Goal: Task Accomplishment & Management: Manage account settings

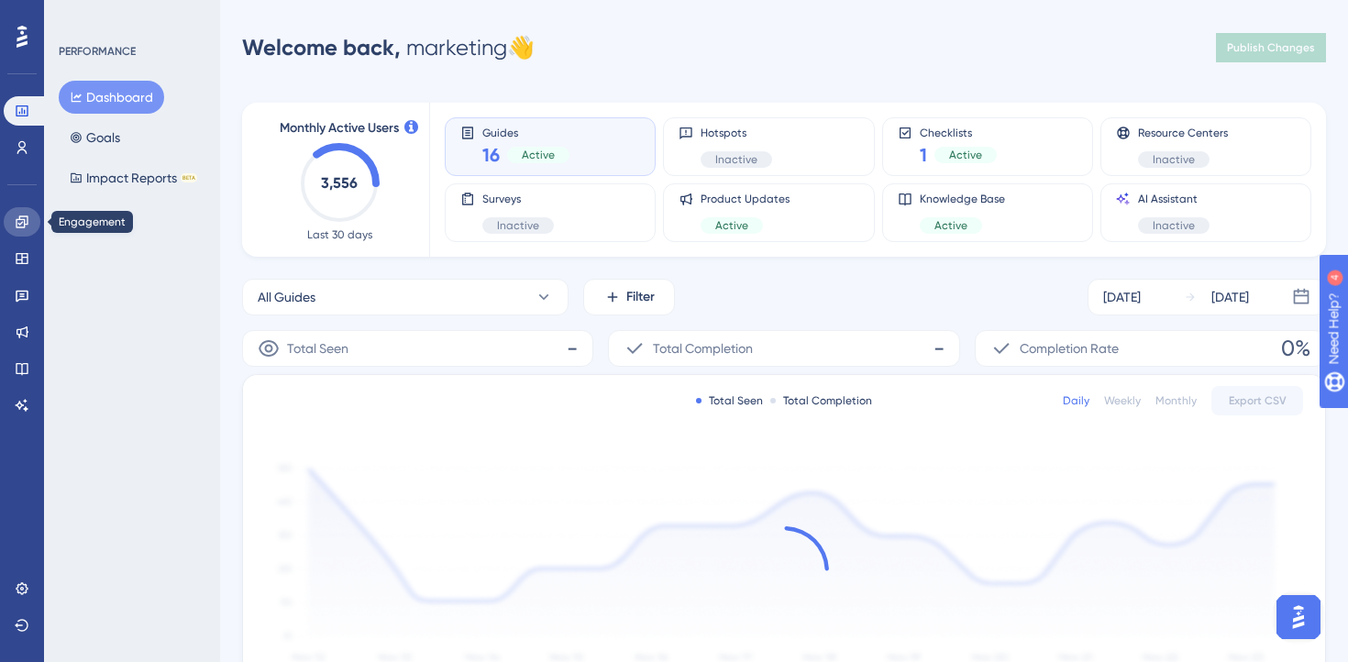
click at [27, 215] on icon at bounding box center [22, 222] width 15 height 15
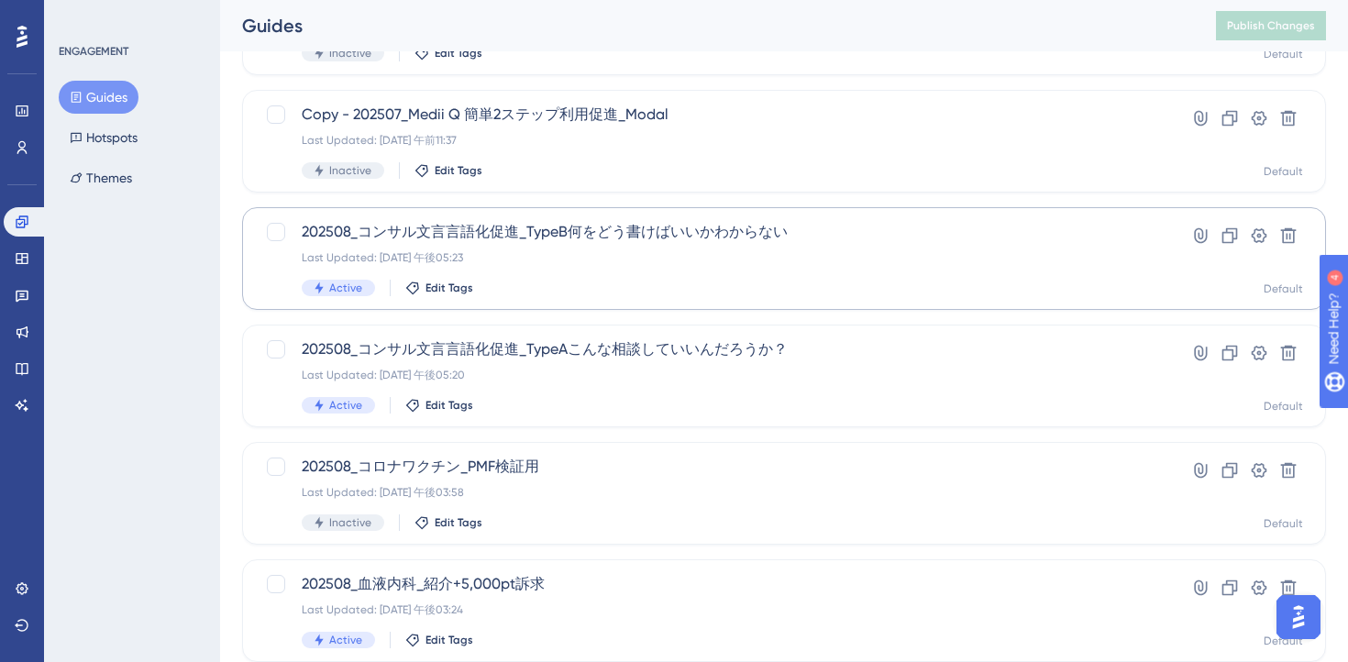
scroll to position [199, 0]
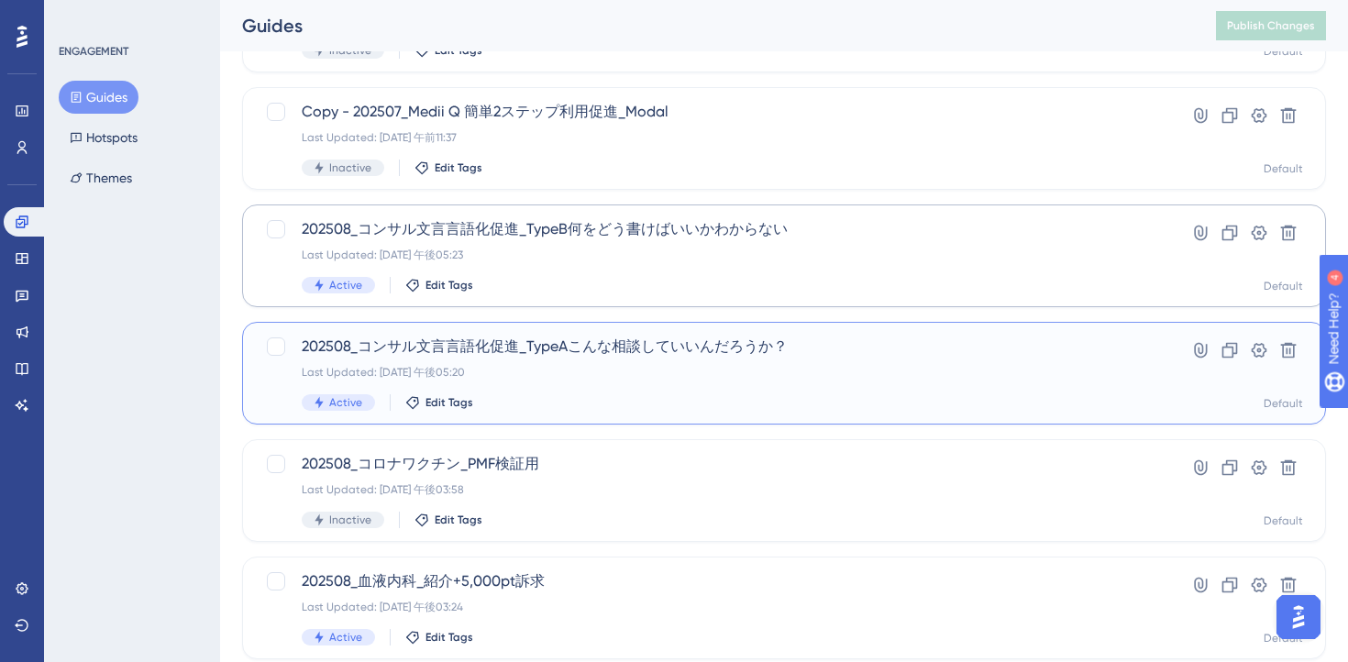
click at [669, 405] on div "Active Edit Tags" at bounding box center [711, 402] width 818 height 17
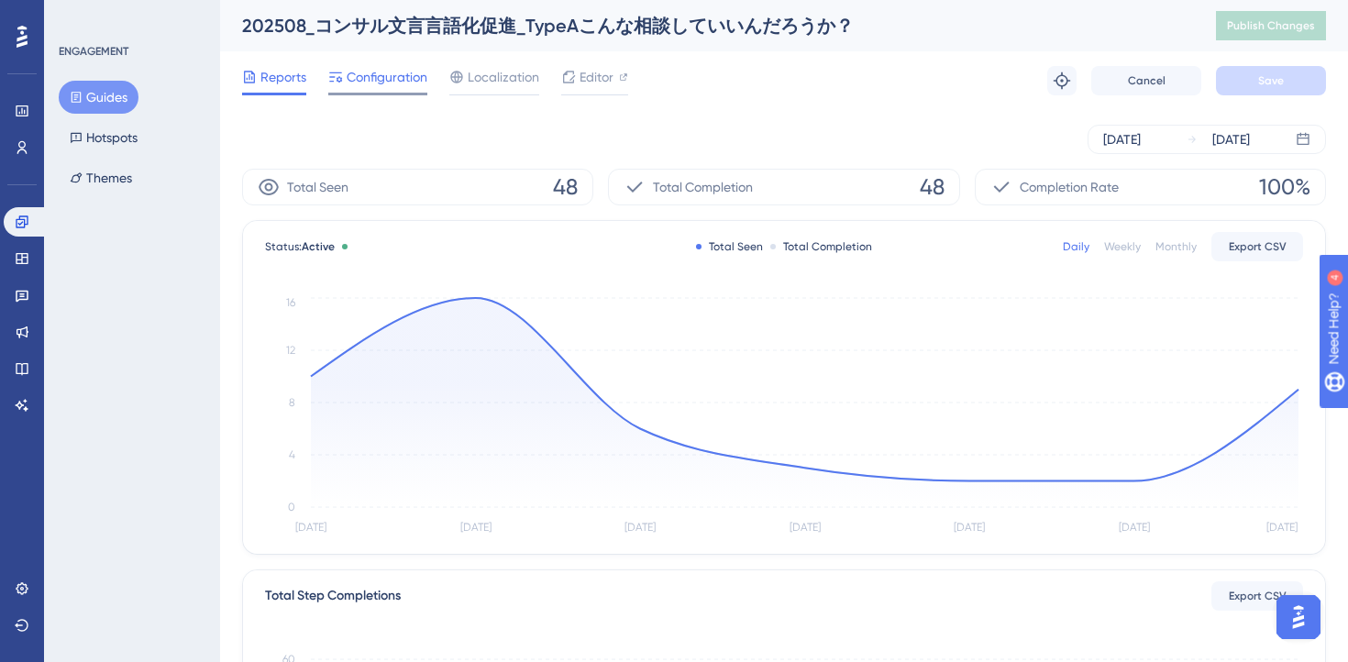
click at [388, 87] on span "Configuration" at bounding box center [387, 77] width 81 height 22
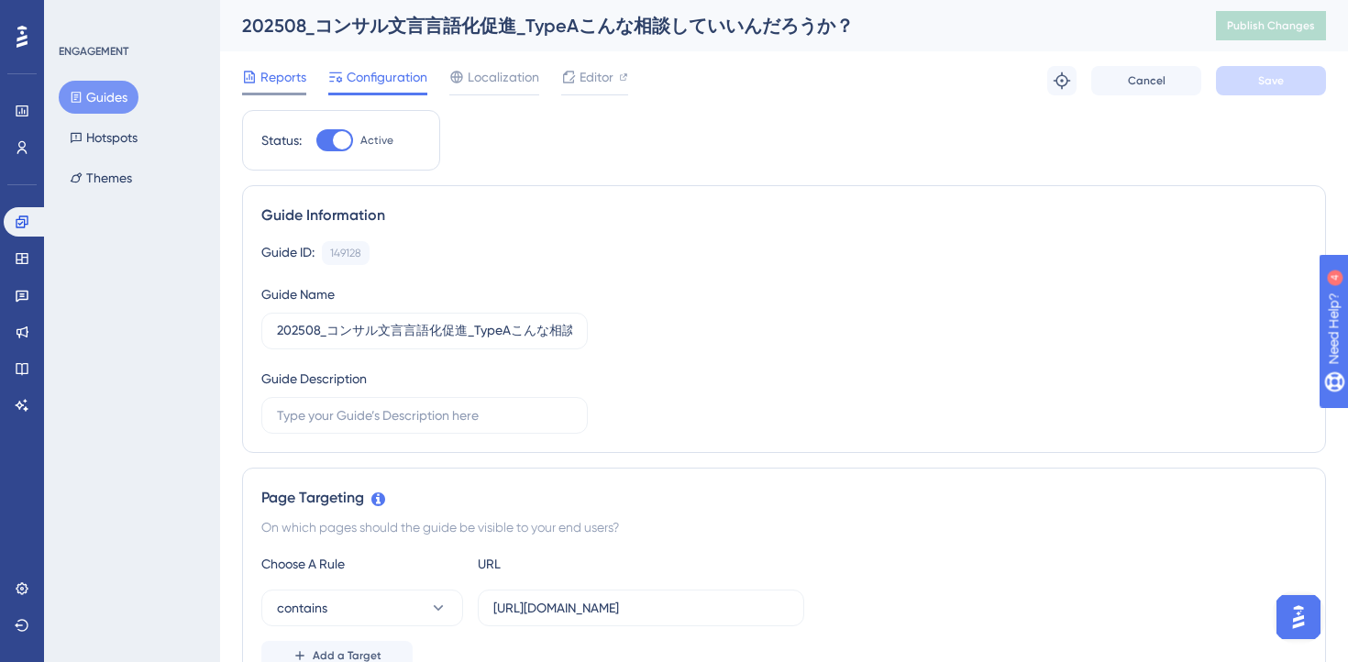
click at [272, 79] on span "Reports" at bounding box center [283, 77] width 46 height 22
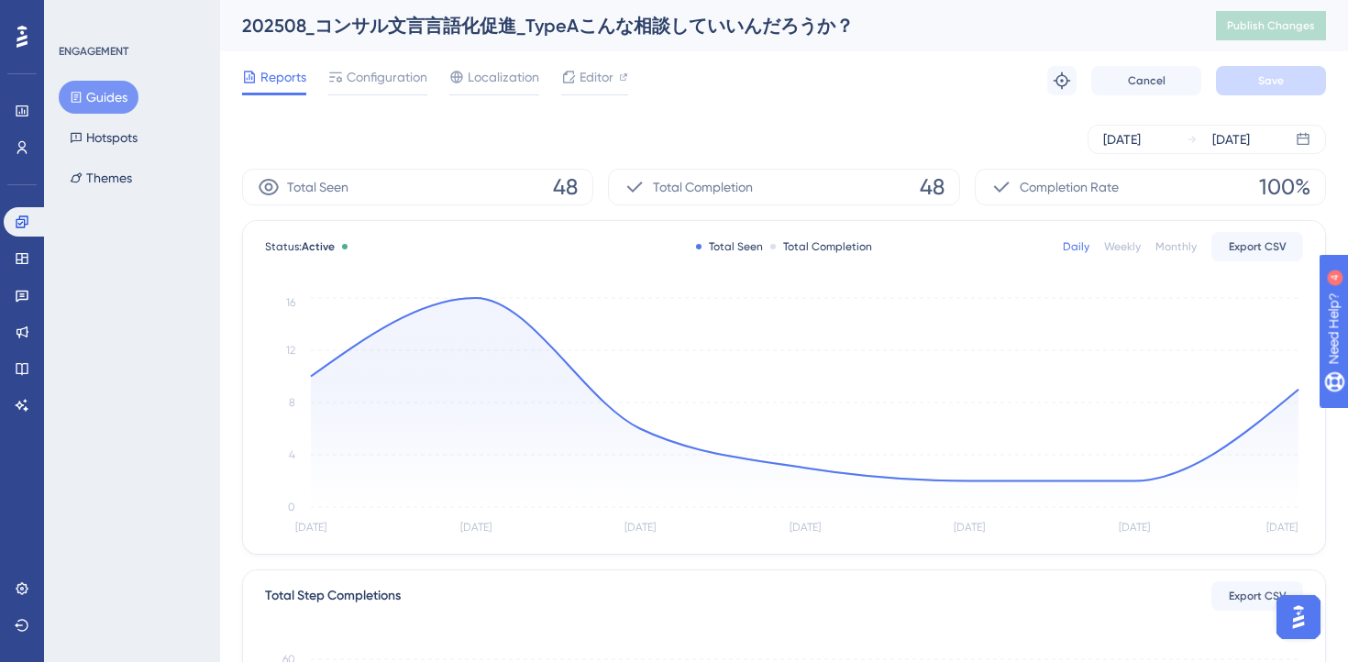
click at [100, 92] on button "Guides" at bounding box center [99, 97] width 80 height 33
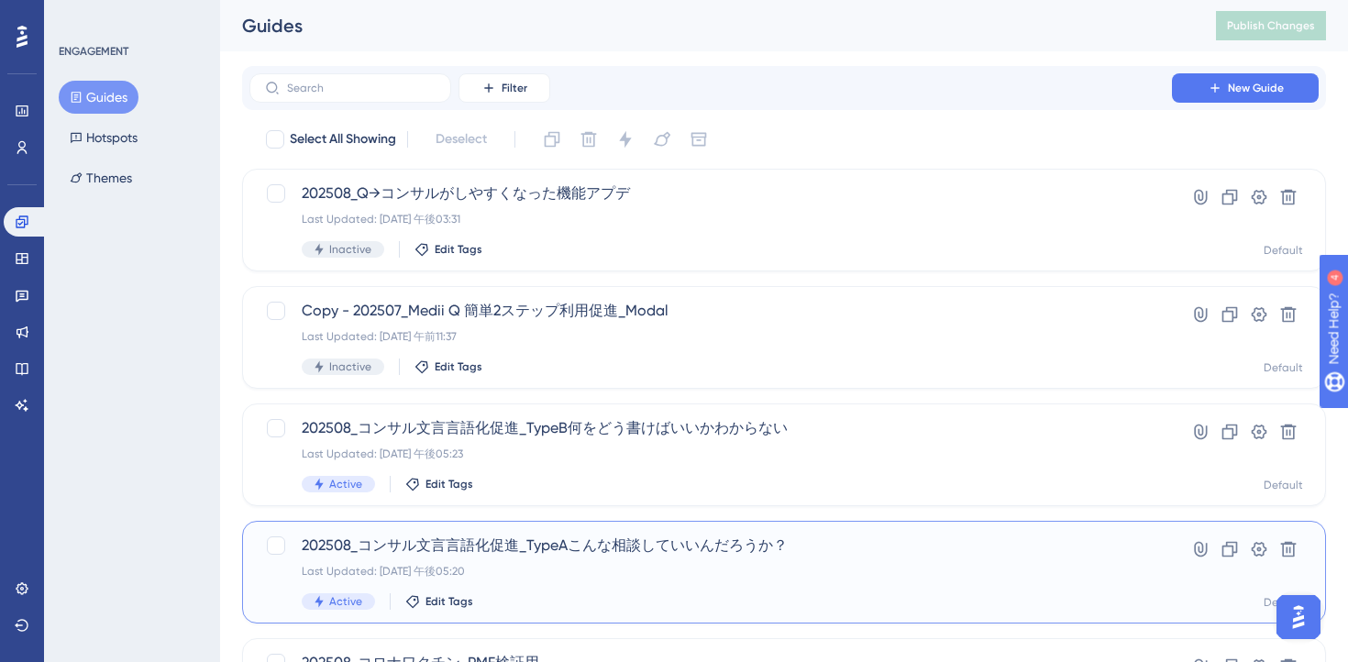
click at [668, 549] on span "202508_コンサル文言言語化促進_TypeAこんな相談していいんだろうか？" at bounding box center [711, 546] width 818 height 22
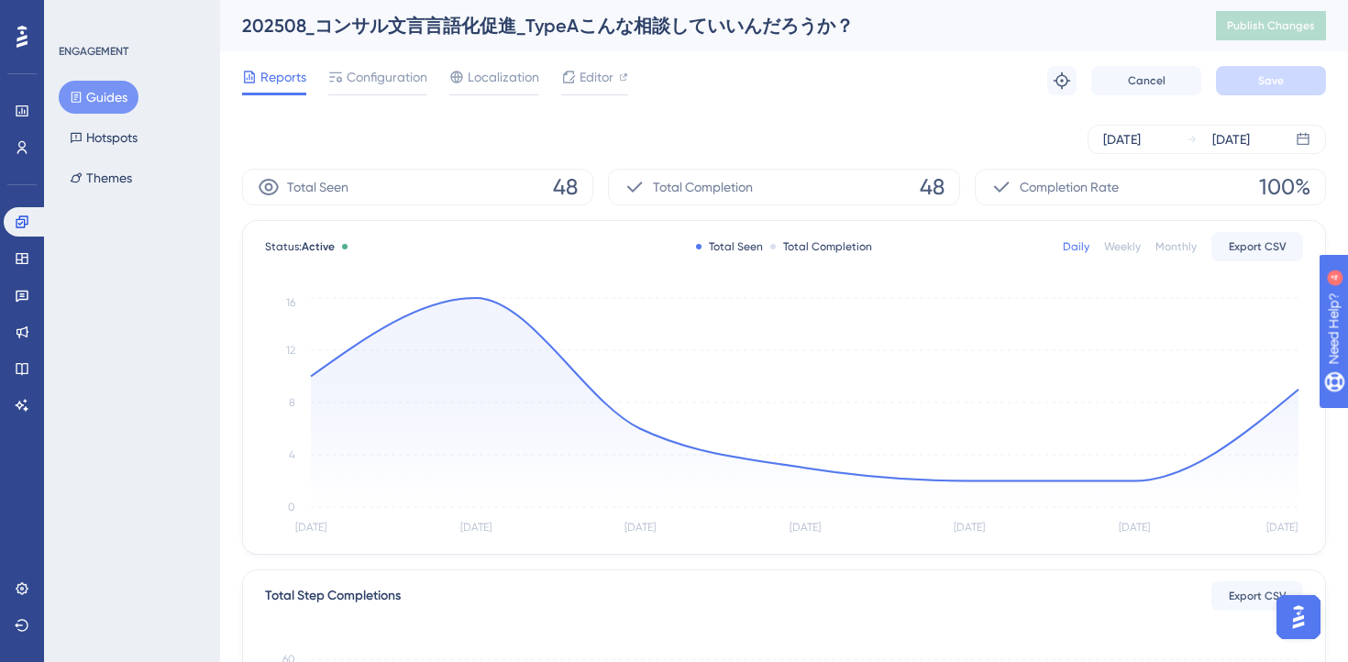
click at [778, 117] on div "[DATE] [DATE]" at bounding box center [784, 139] width 1084 height 59
click at [118, 99] on button "Guides" at bounding box center [99, 97] width 80 height 33
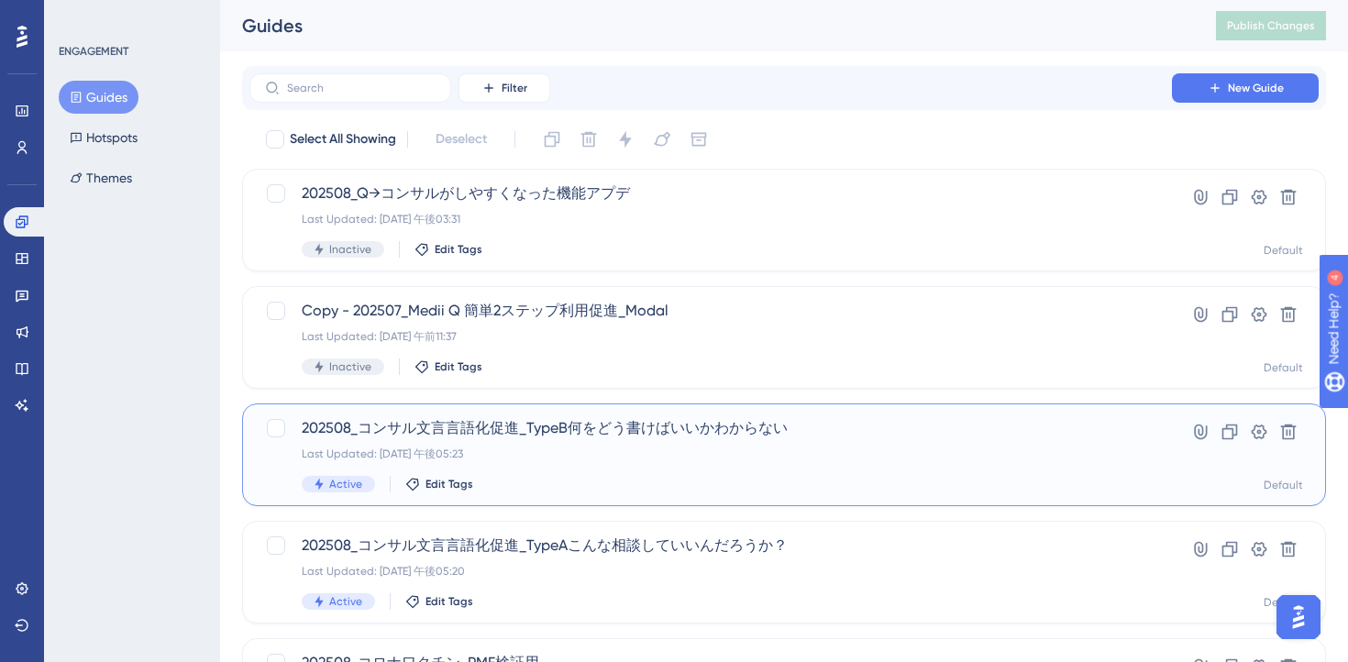
click at [713, 462] on div "202508_コンサル文言言語化促進_TypeB何をどう書けばいいかわからない Last Updated: [DATE] 午後05:23 Active Edi…" at bounding box center [711, 454] width 818 height 75
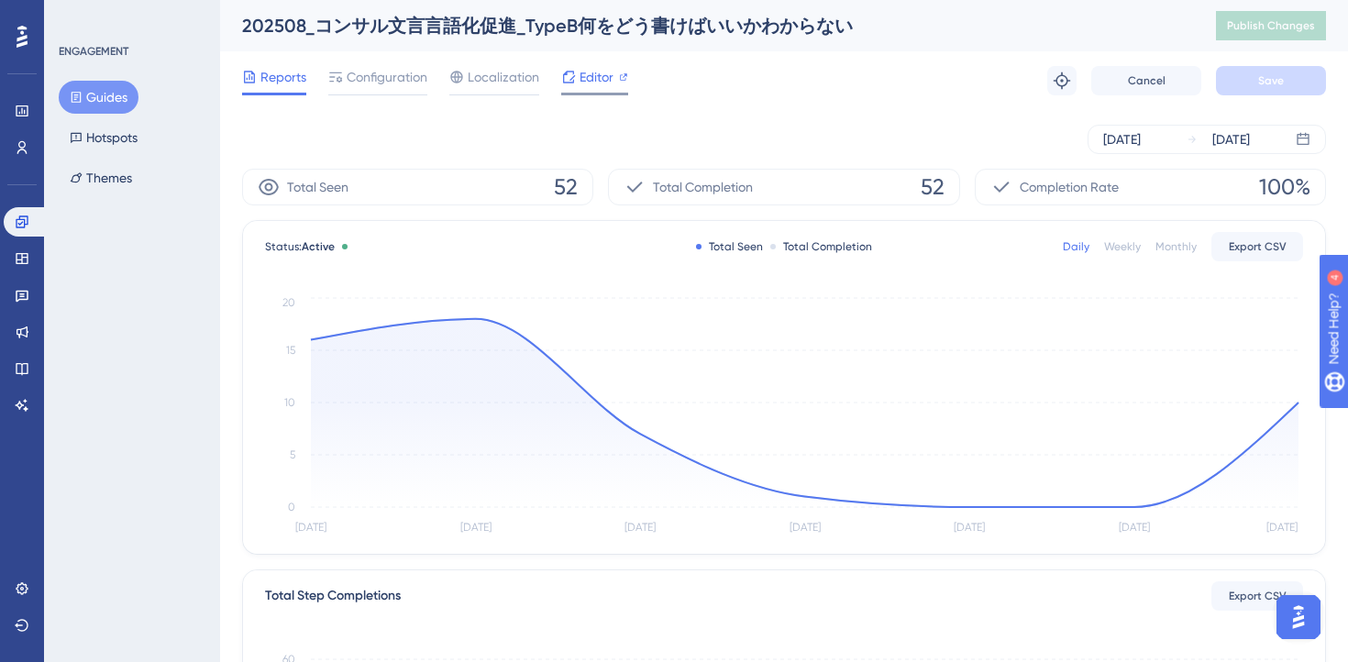
click at [595, 90] on div "Editor" at bounding box center [594, 80] width 67 height 29
click at [765, 129] on div "[DATE] [DATE]" at bounding box center [784, 139] width 1084 height 29
click at [418, 100] on div "Reports Configuration Localization Editor Troubleshoot Cancel Save" at bounding box center [784, 80] width 1084 height 59
click at [406, 84] on span "Configuration" at bounding box center [387, 77] width 81 height 22
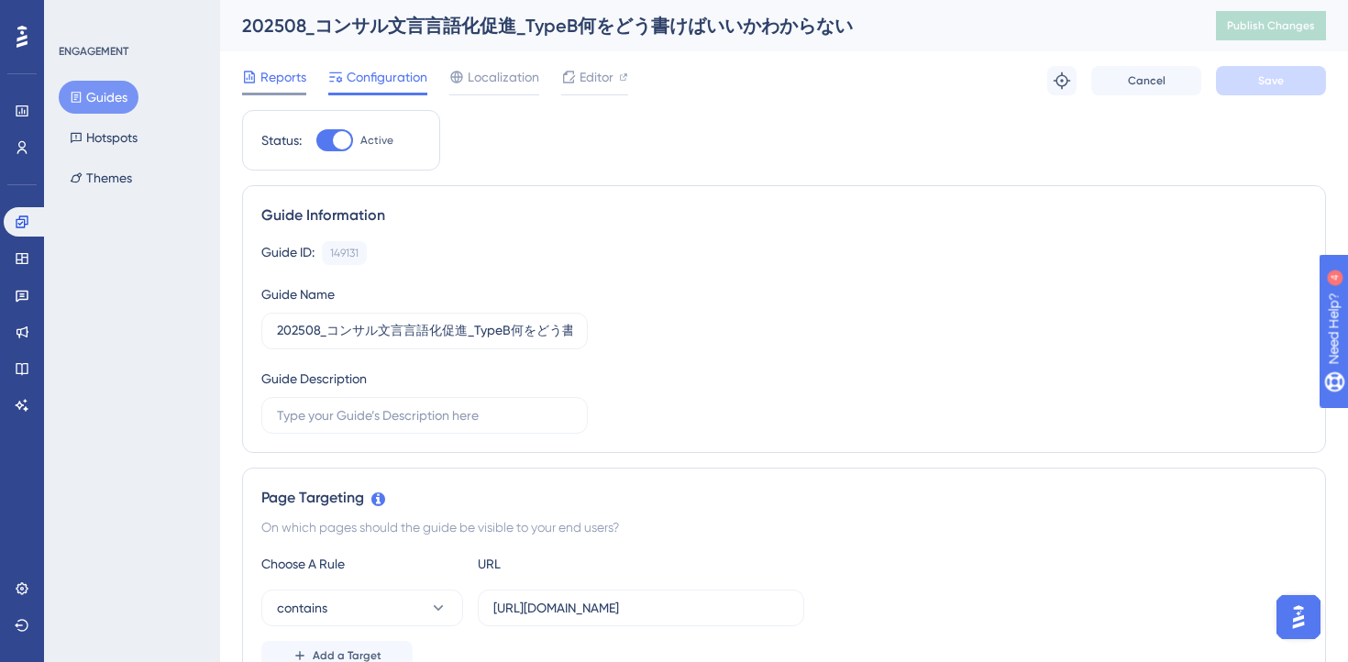
click at [270, 89] on div "Reports" at bounding box center [274, 80] width 64 height 29
